Goal: Ask a question

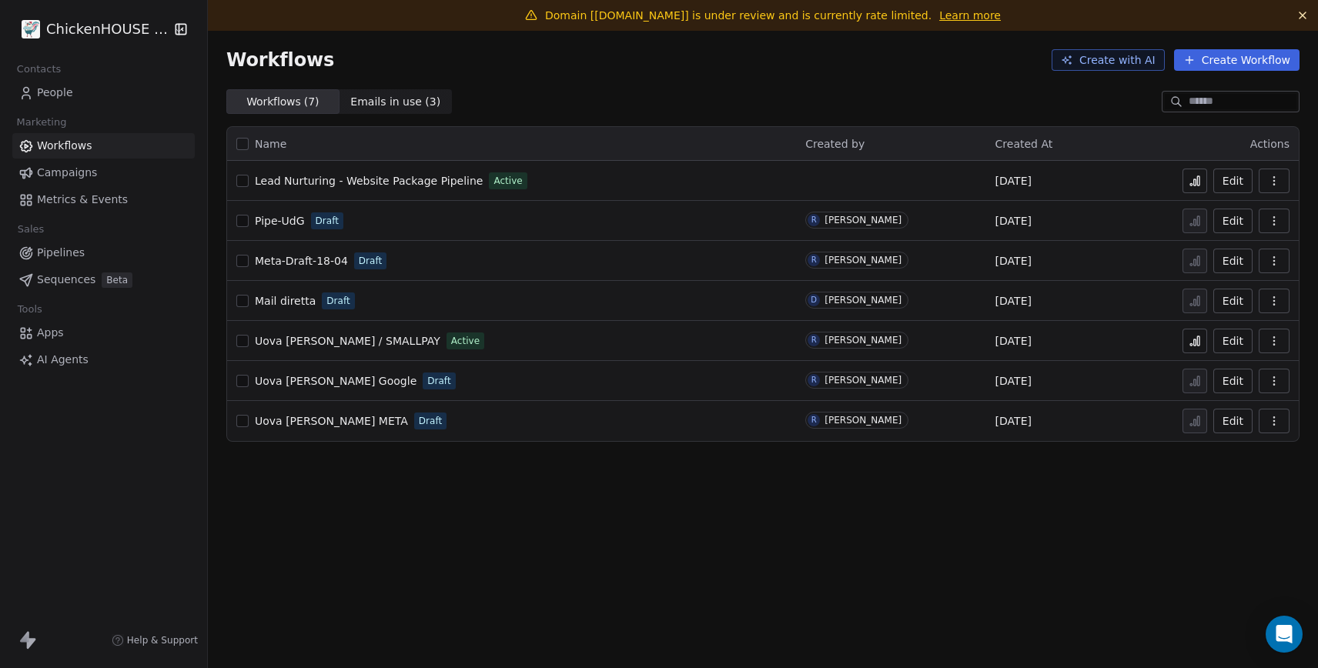
click at [939, 15] on link "Learn more" at bounding box center [970, 15] width 62 height 15
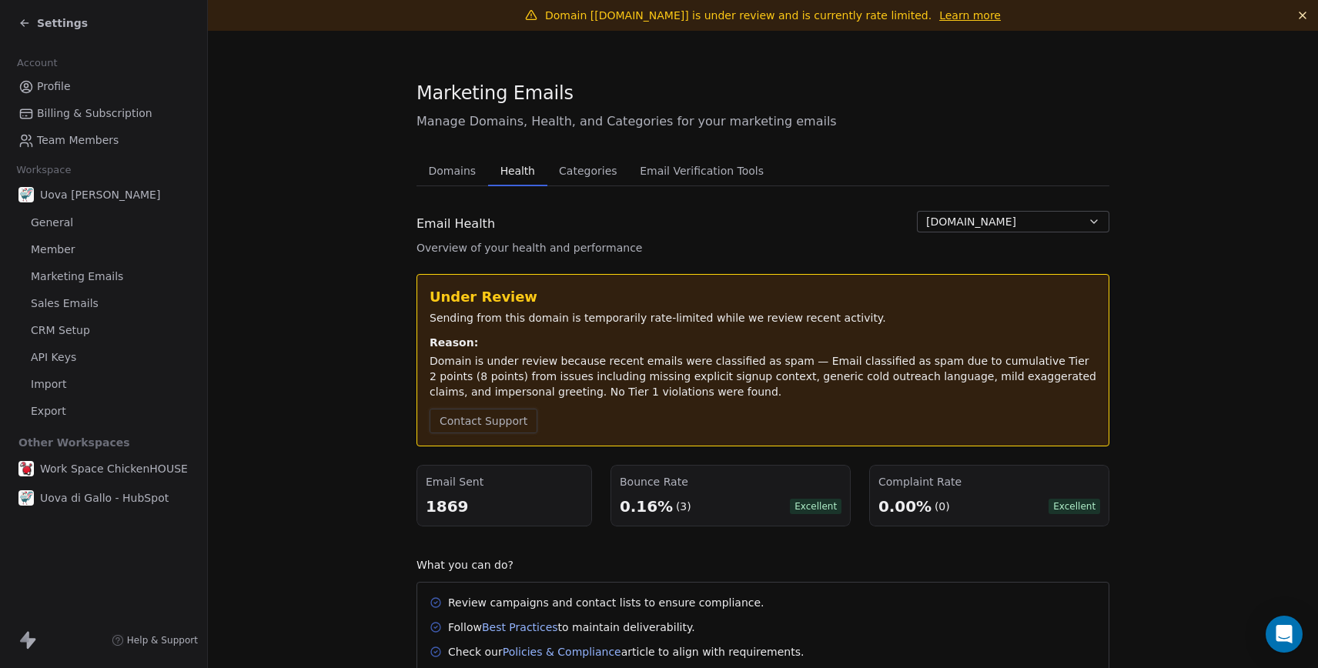
click at [480, 420] on button "Contact Support" at bounding box center [484, 421] width 108 height 25
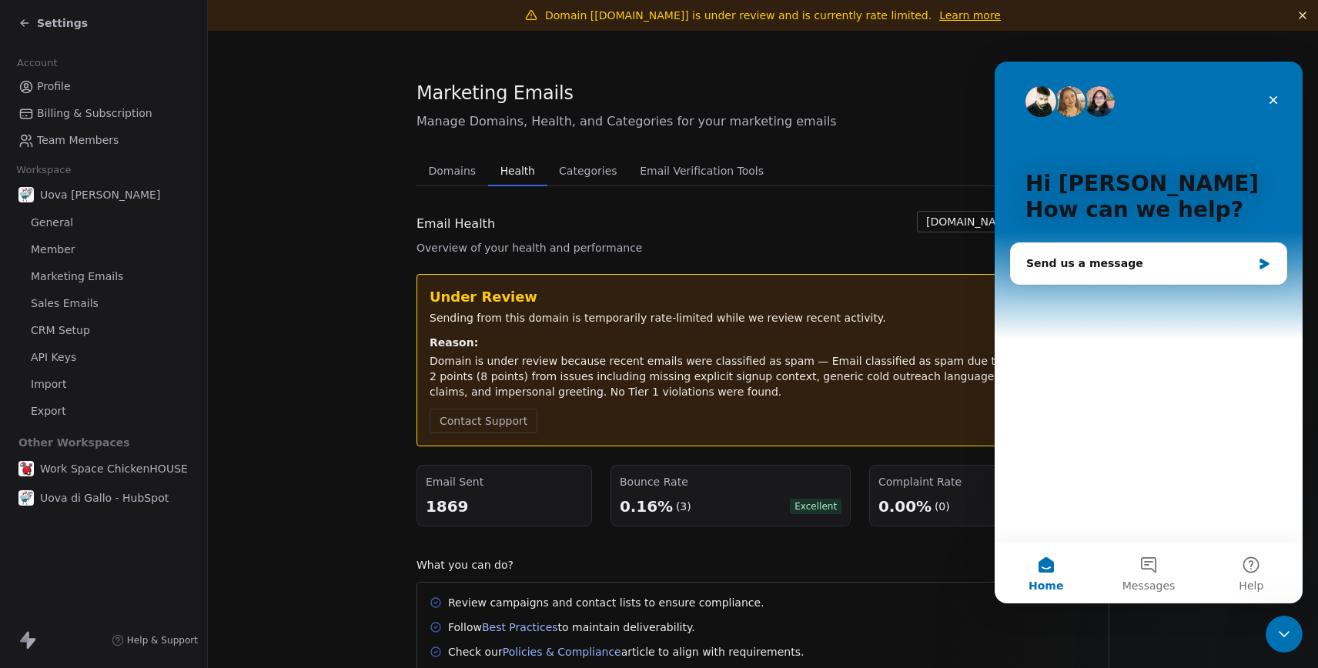
click at [633, 333] on div "Under Review Sending from this domain is temporarily rate-limited while we revi…" at bounding box center [763, 360] width 667 height 146
click at [1271, 100] on icon "Close" at bounding box center [1273, 100] width 12 height 12
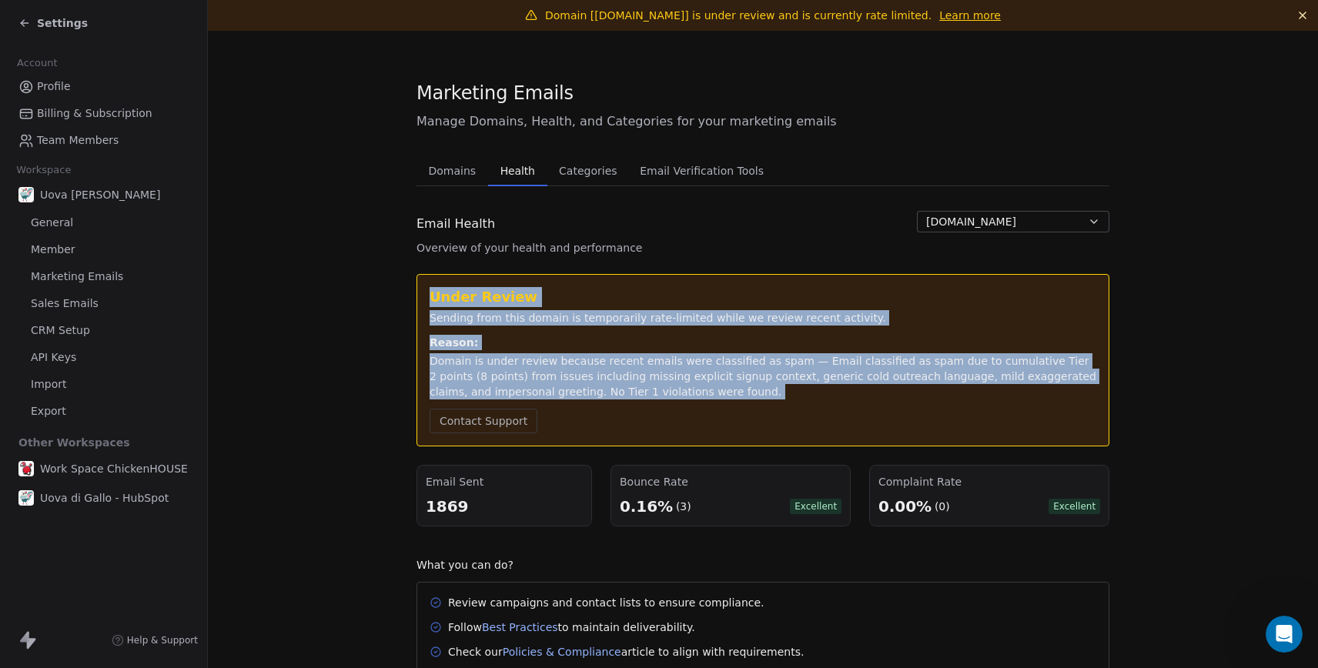
drag, startPoint x: 429, startPoint y: 297, endPoint x: 753, endPoint y: 412, distance: 343.9
click at [753, 412] on div "Under Review Sending from this domain is temporarily rate-limited while we revi…" at bounding box center [763, 360] width 667 height 146
copy div "Under Review Sending from this domain is temporarily rate-limited while we revi…"
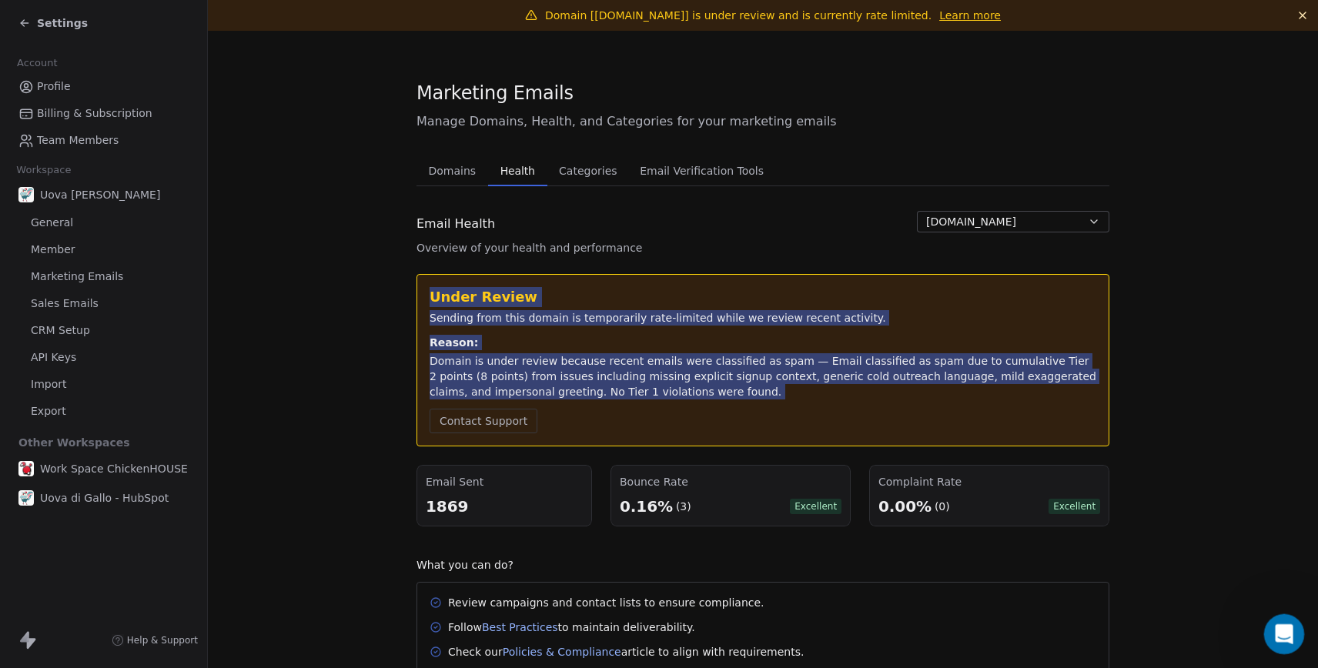
click at [1282, 629] on icon "Open Intercom Messenger" at bounding box center [1282, 632] width 25 height 25
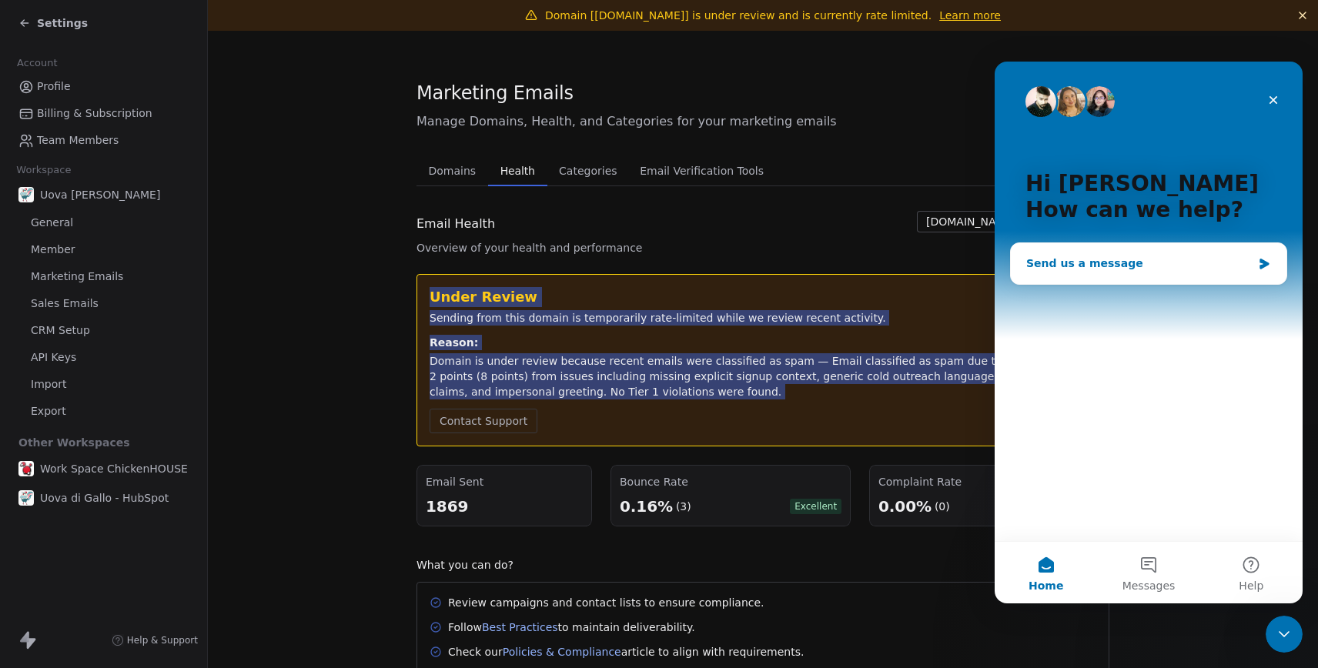
click at [1130, 261] on div "Send us a message" at bounding box center [1139, 264] width 226 height 16
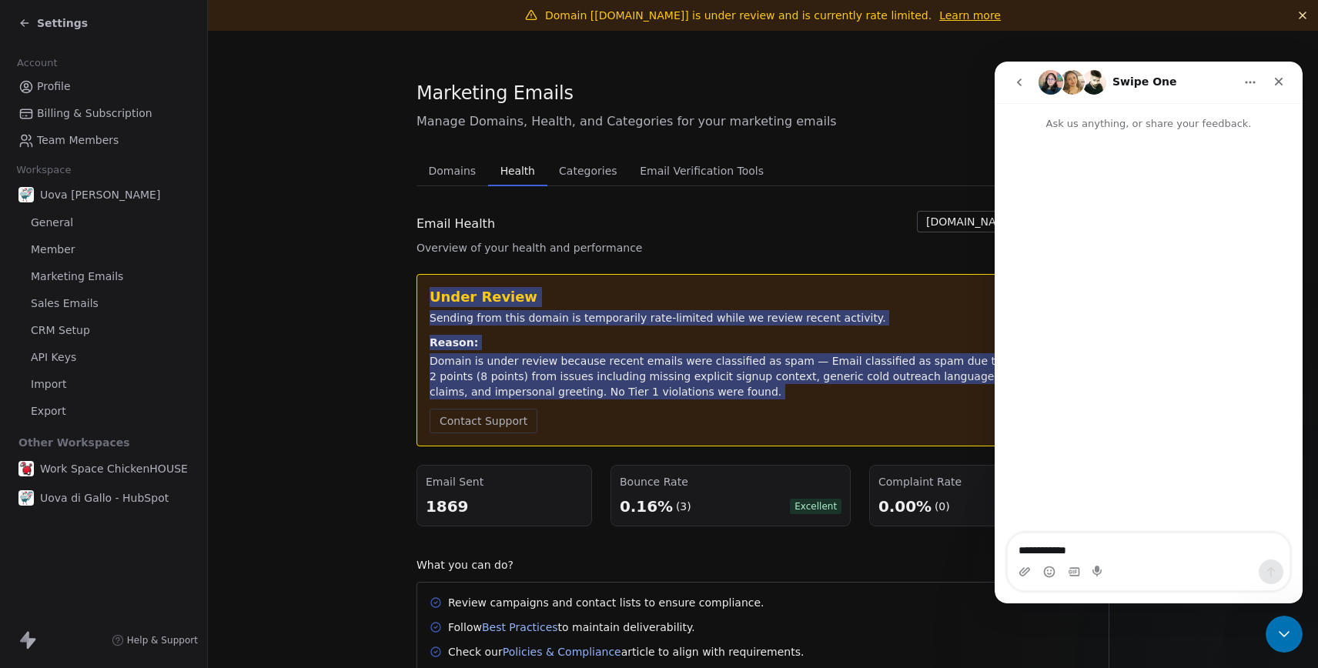
scroll to position [71, 0]
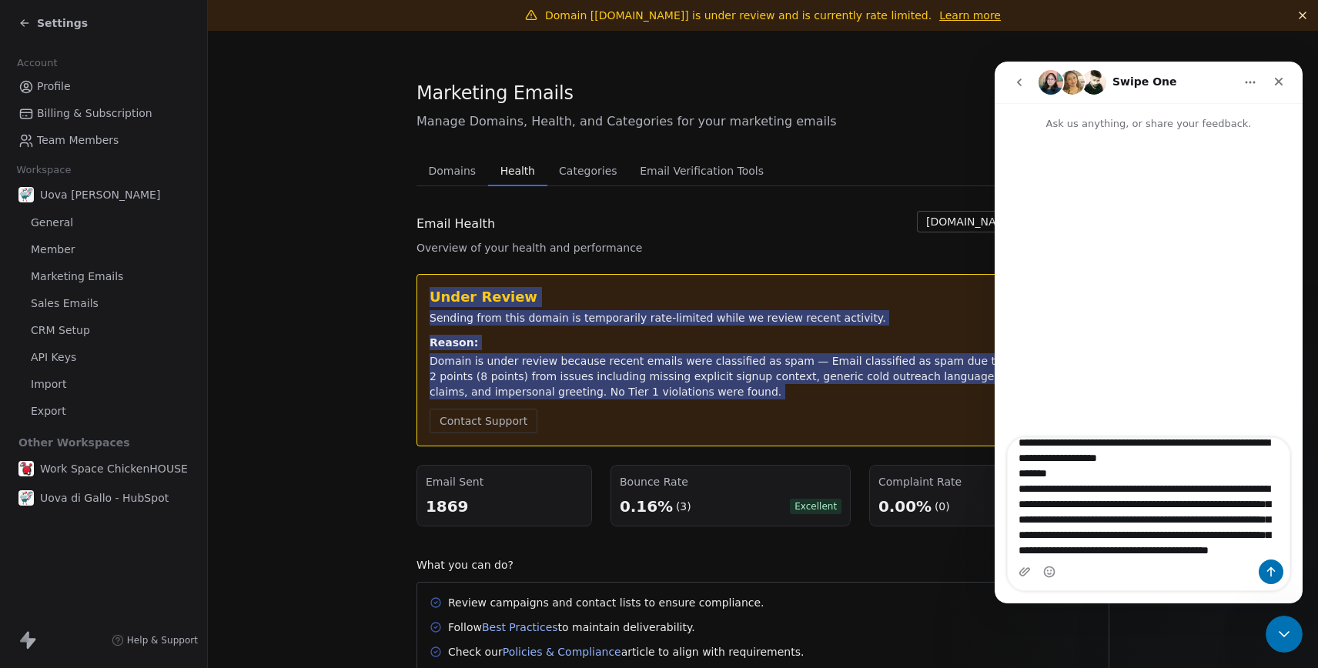
click at [1019, 444] on textarea "**********" at bounding box center [1149, 499] width 282 height 122
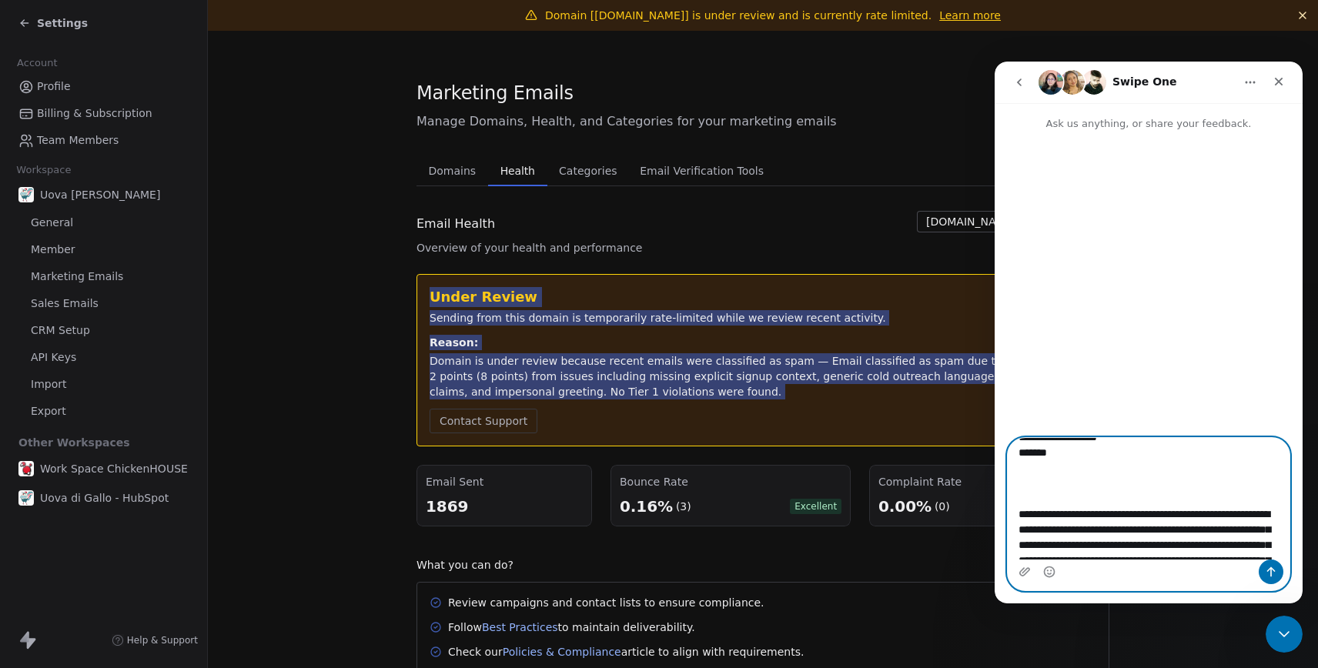
paste textarea "**********"
type textarea "**********"
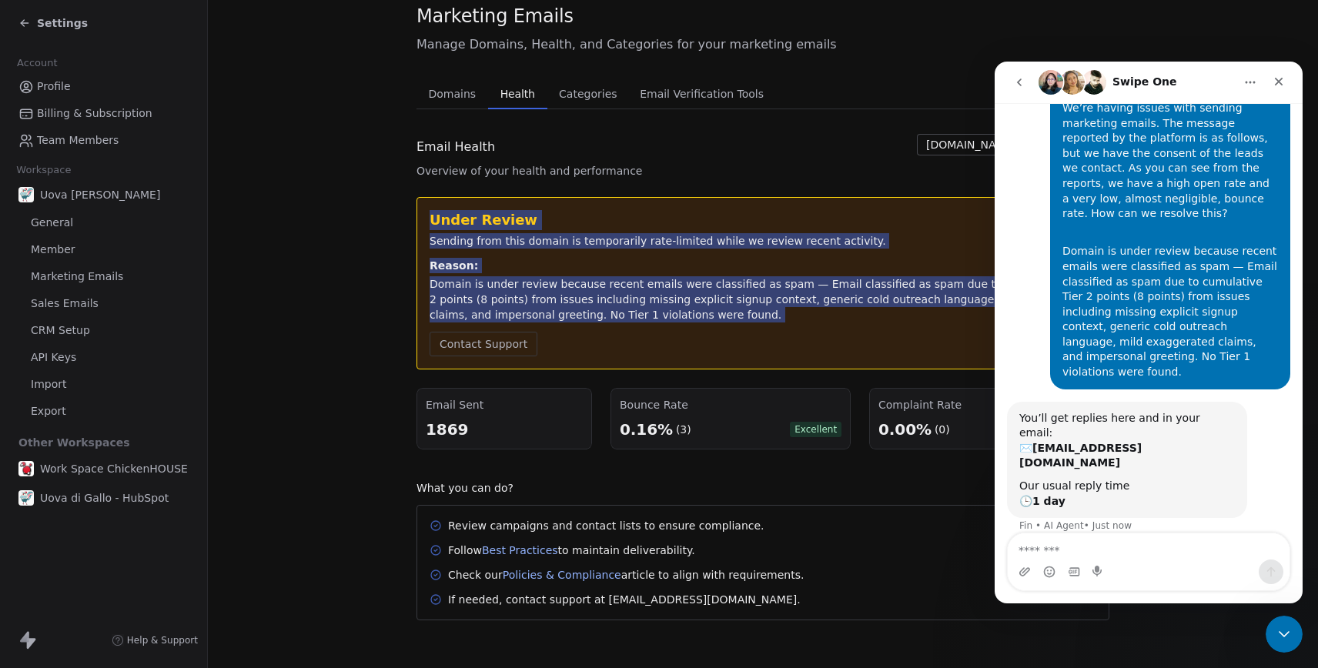
scroll to position [79, 0]
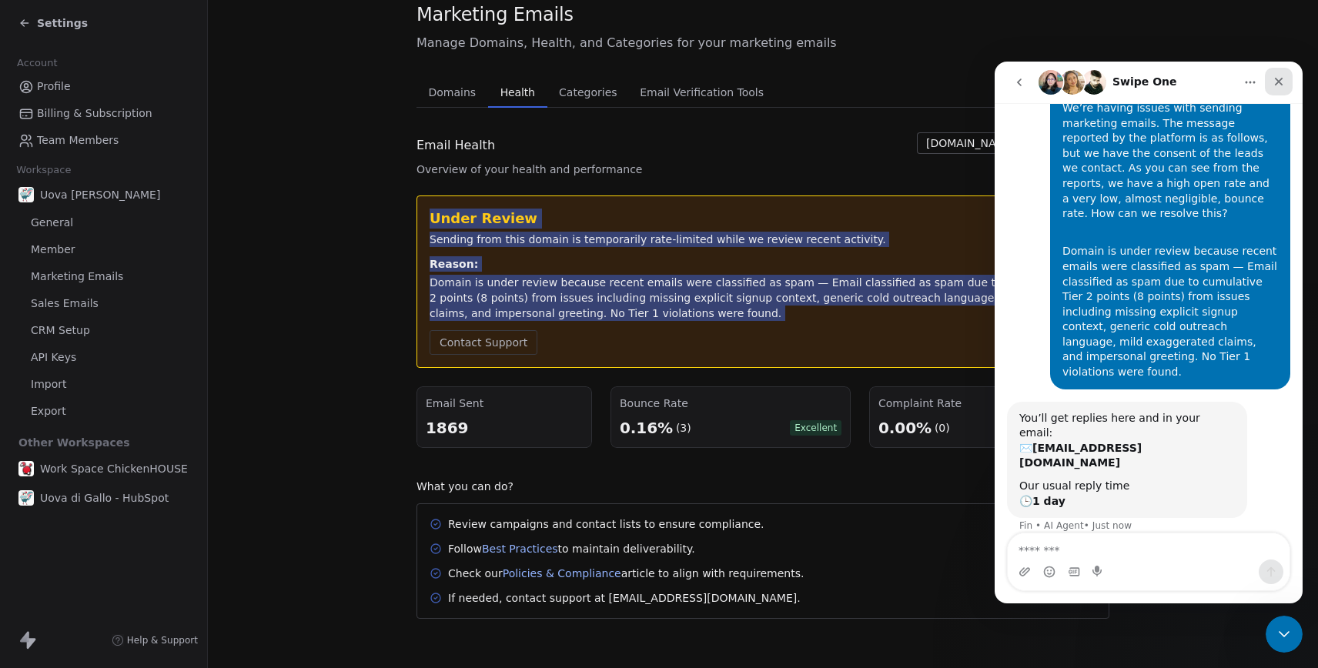
click at [1284, 83] on icon "Close" at bounding box center [1279, 81] width 12 height 12
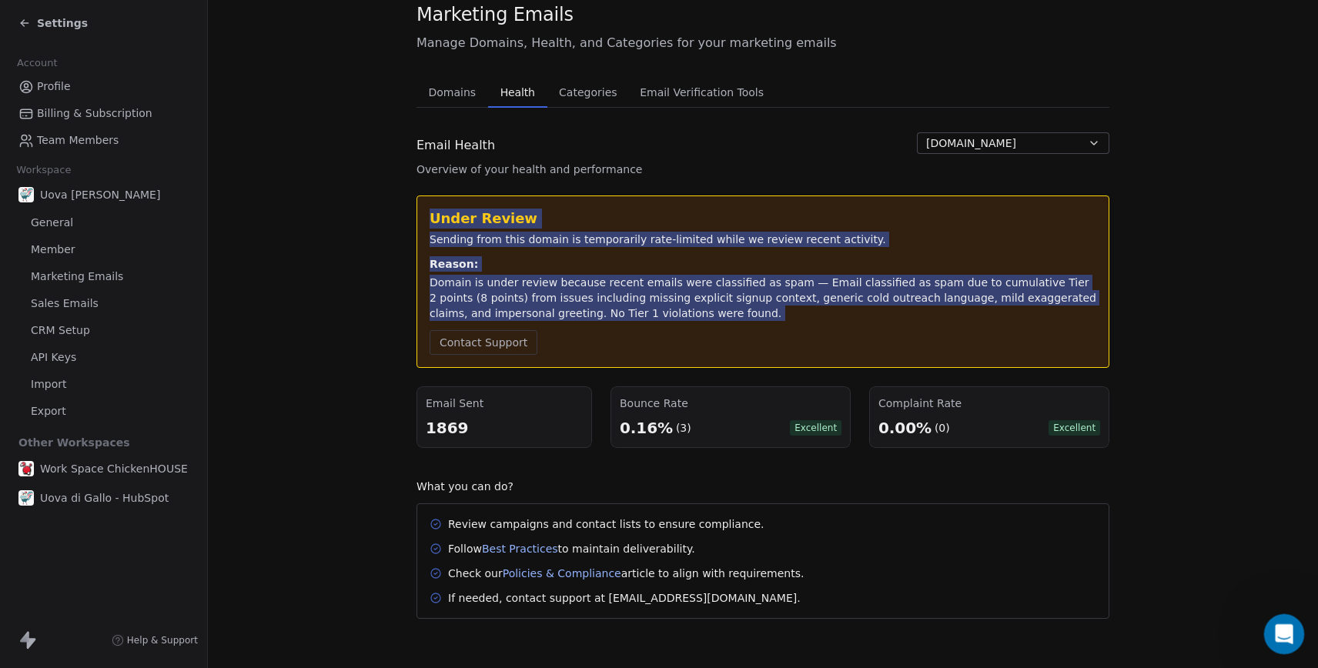
click at [1284, 618] on div "Open Intercom Messenger" at bounding box center [1282, 632] width 51 height 51
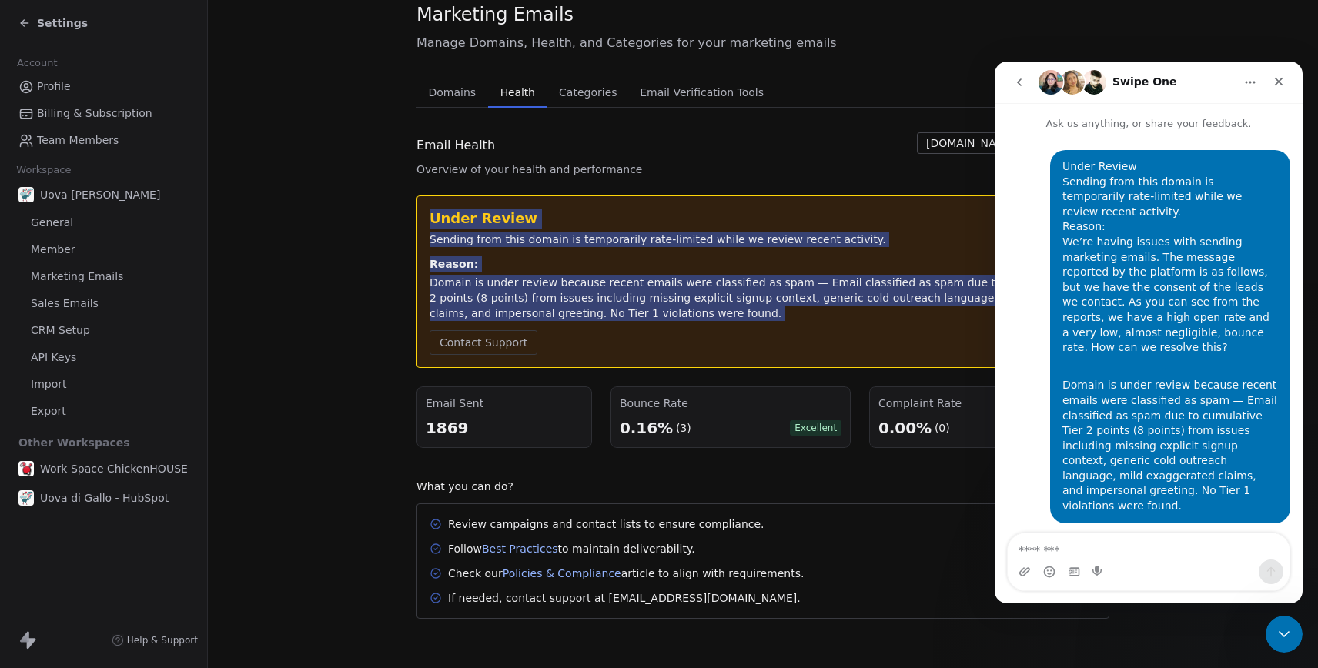
scroll to position [134, 0]
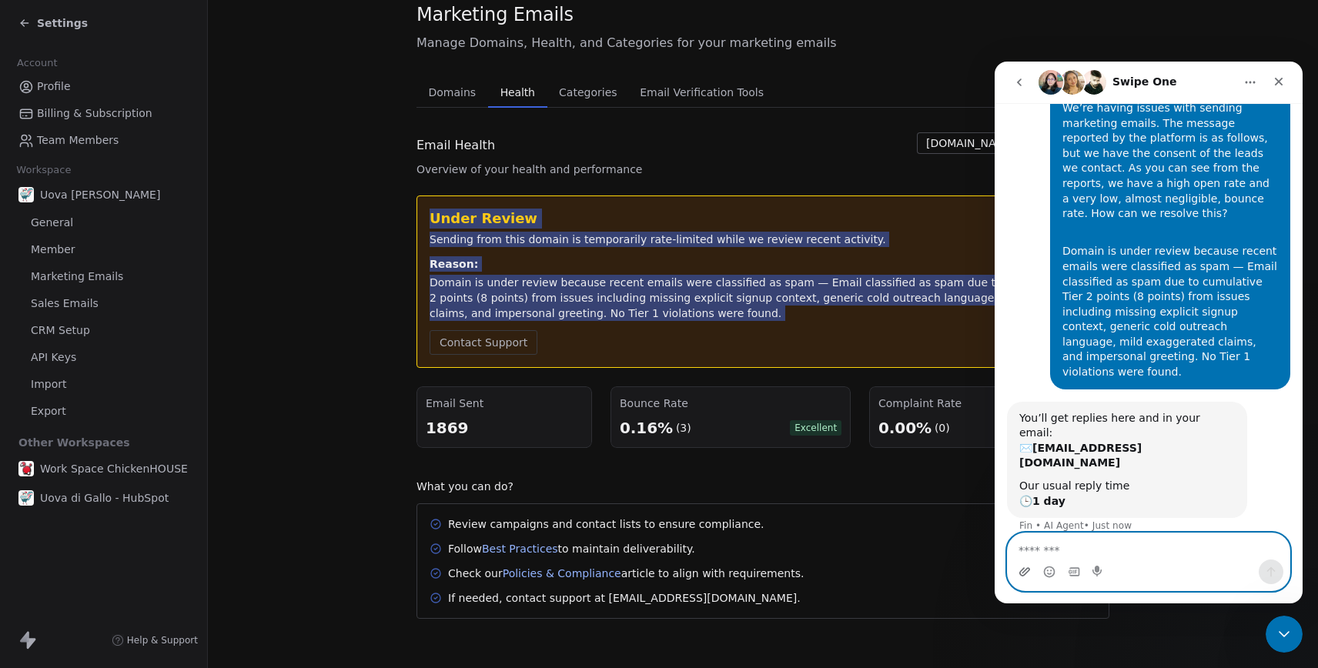
click at [1023, 574] on icon "Upload attachment" at bounding box center [1025, 572] width 12 height 12
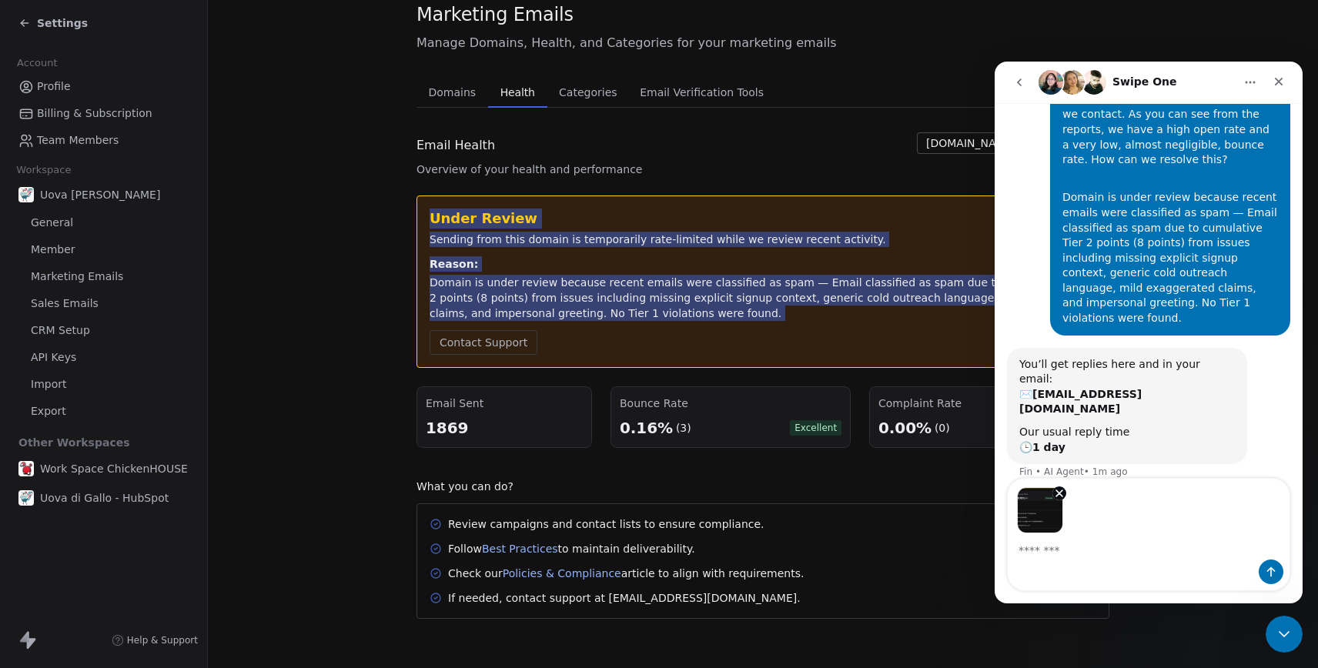
scroll to position [189, 0]
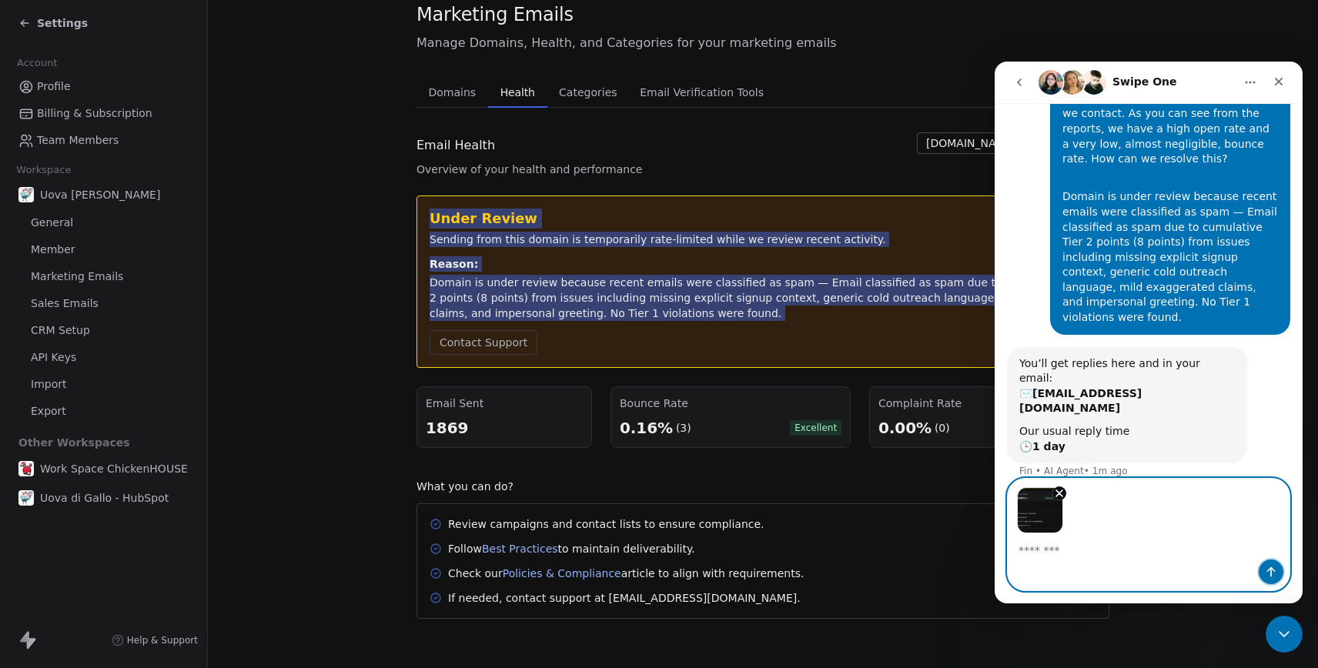
click at [1269, 574] on icon "Send a message…" at bounding box center [1271, 572] width 12 height 12
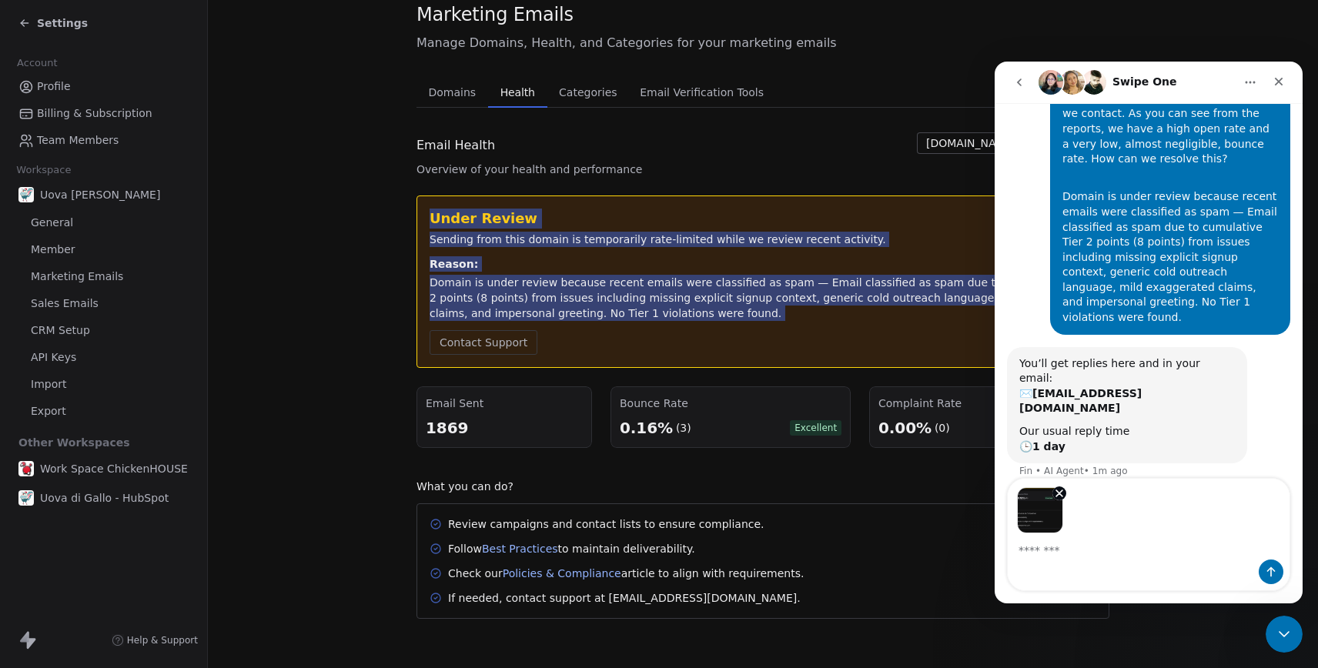
scroll to position [243, 0]
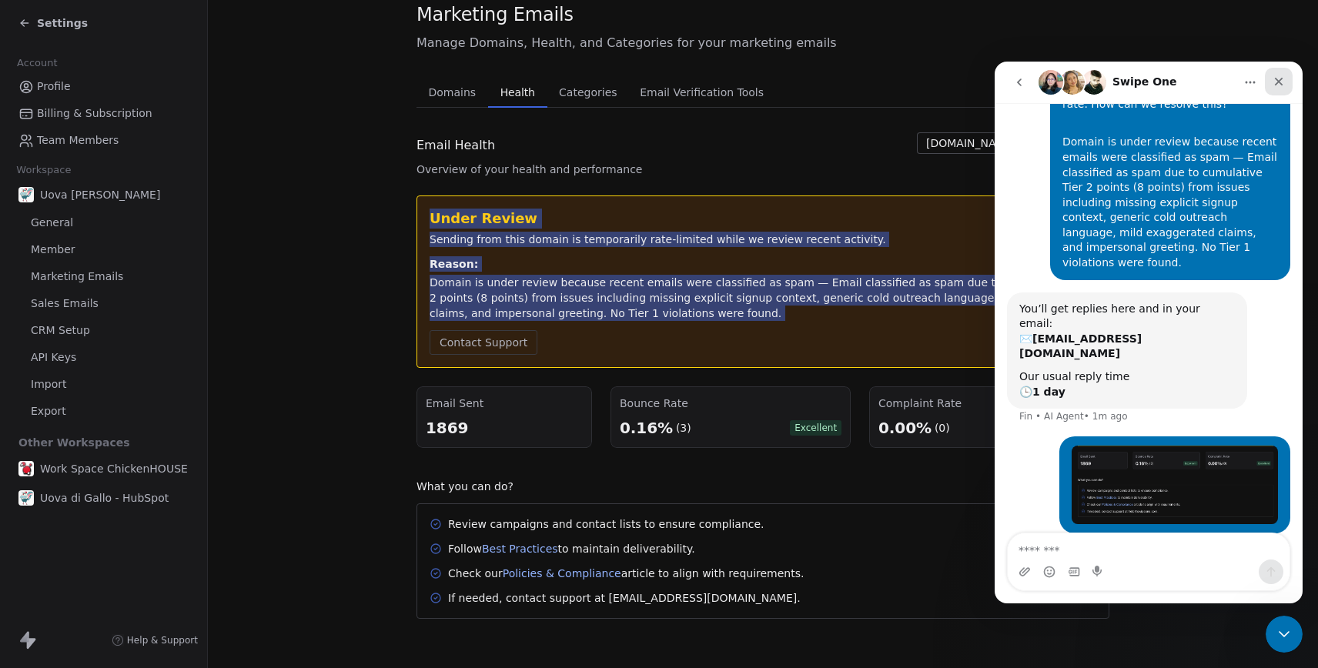
click at [1277, 85] on icon "Close" at bounding box center [1279, 81] width 12 height 12
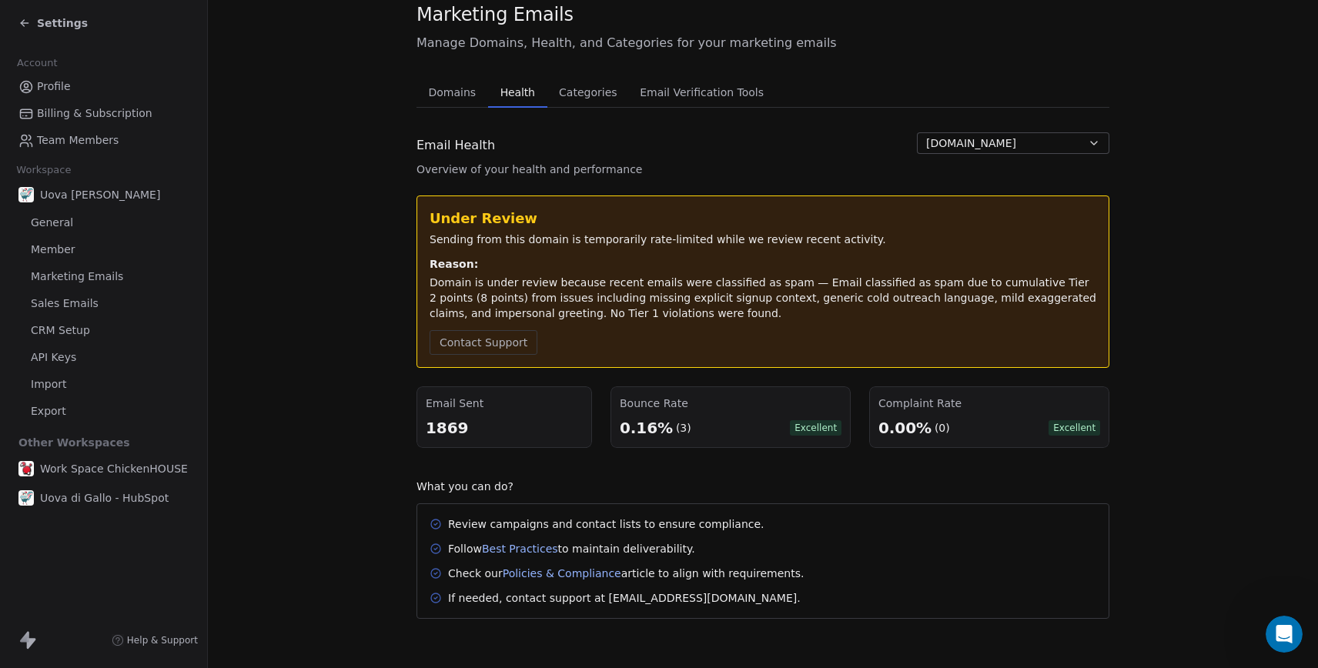
click at [337, 90] on section "Marketing Emails Manage Domains, Health, and Categories for your marketing emai…" at bounding box center [763, 310] width 1110 height 716
click at [62, 27] on span "Settings" at bounding box center [62, 22] width 51 height 15
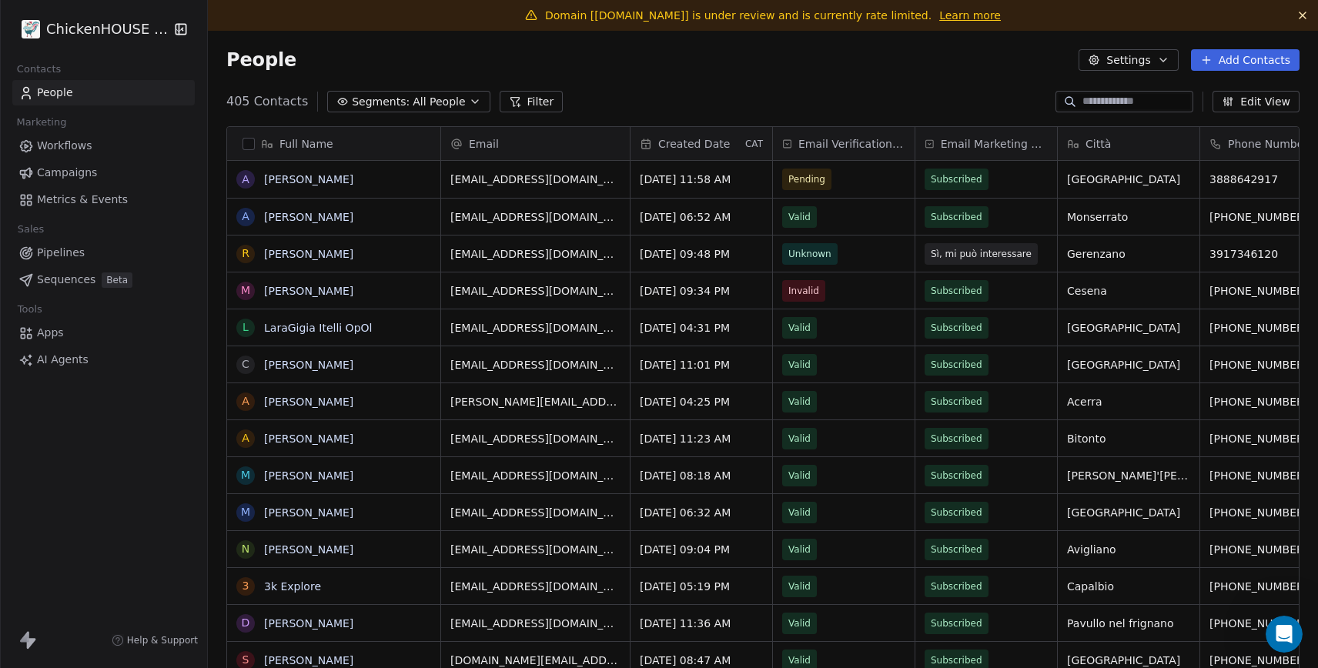
scroll to position [588, 1110]
click at [57, 149] on span "Workflows" at bounding box center [64, 146] width 55 height 16
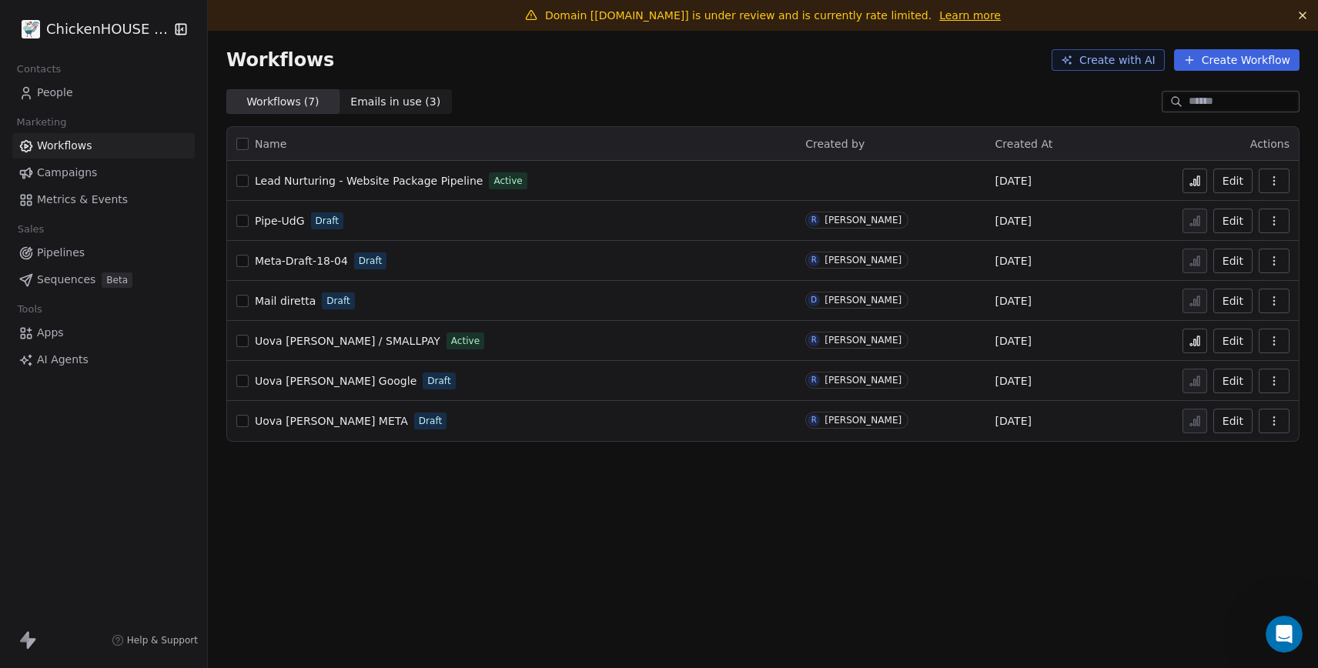
click at [287, 179] on span "Lead Nurturing - Website Package Pipeline" at bounding box center [369, 181] width 228 height 12
click at [1194, 184] on icon at bounding box center [1195, 181] width 12 height 12
